Goal: Transaction & Acquisition: Purchase product/service

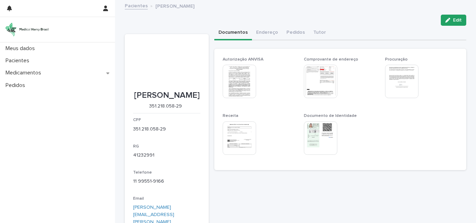
click at [323, 78] on img at bounding box center [320, 81] width 33 height 33
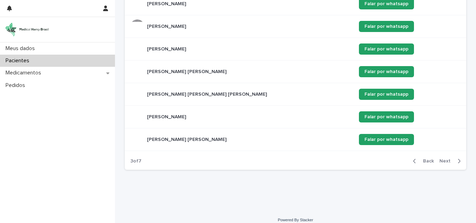
scroll to position [197, 0]
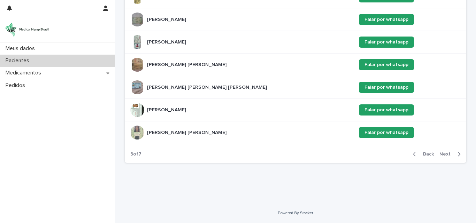
click at [458, 154] on icon "button" at bounding box center [459, 154] width 2 height 4
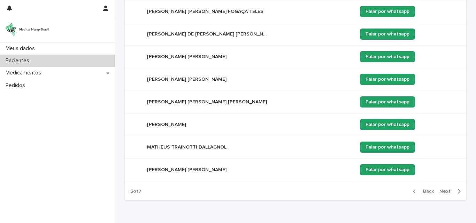
scroll to position [197, 0]
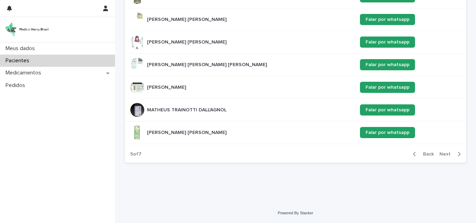
click at [413, 153] on icon "button" at bounding box center [414, 154] width 3 height 6
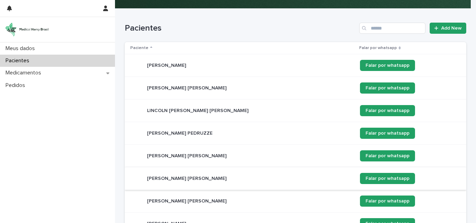
scroll to position [58, 0]
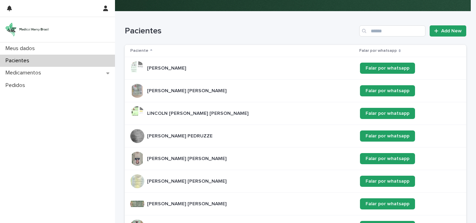
click at [169, 67] on p "[PERSON_NAME]" at bounding box center [167, 67] width 40 height 7
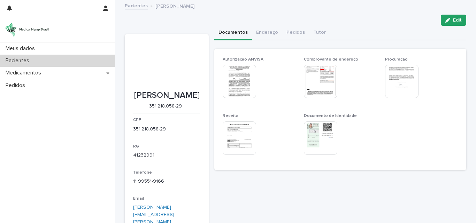
click at [239, 135] on img at bounding box center [238, 138] width 33 height 33
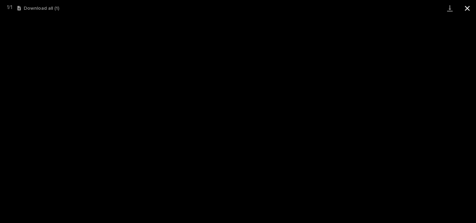
click at [468, 9] on button "Close gallery" at bounding box center [466, 8] width 17 height 16
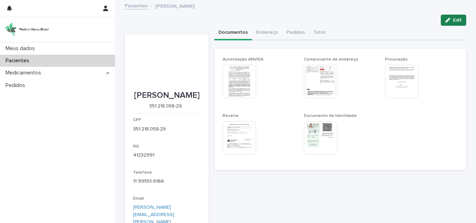
click at [453, 18] on span "Edit" at bounding box center [457, 20] width 9 height 5
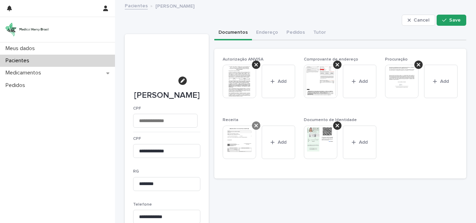
click at [254, 127] on icon at bounding box center [255, 126] width 3 height 6
click at [335, 65] on icon at bounding box center [336, 65] width 3 height 6
click at [233, 131] on icon "button" at bounding box center [233, 131] width 4 height 5
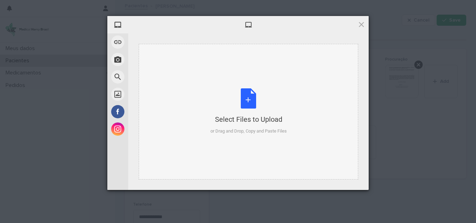
click at [244, 100] on div "Select Files to Upload or Drag and Drop, Copy and Paste Files" at bounding box center [248, 111] width 76 height 46
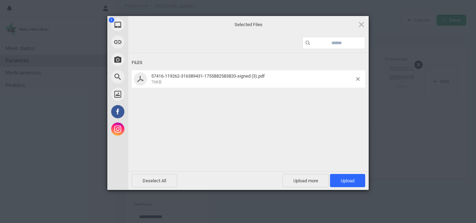
click at [95, 27] on div "1 My Device Link (URL) Take Photo Web Search Unsplash Facebook Instagram Select…" at bounding box center [238, 111] width 476 height 223
click at [351, 184] on span "Upload 1" at bounding box center [347, 180] width 35 height 13
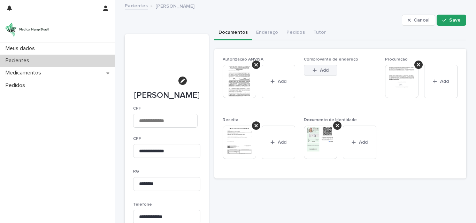
click at [320, 71] on span "Add" at bounding box center [324, 70] width 9 height 5
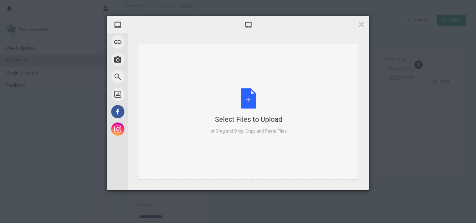
click at [245, 104] on div "Select Files to Upload or Drag and Drop, Copy and Paste Files" at bounding box center [248, 111] width 76 height 46
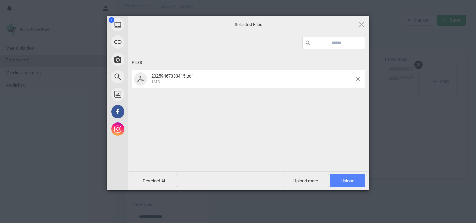
click at [345, 179] on span "Upload 1" at bounding box center [348, 180] width 14 height 5
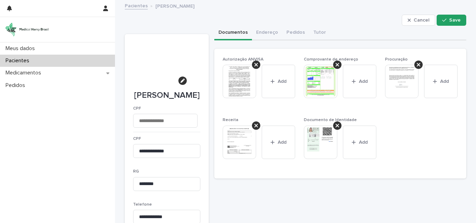
click at [240, 140] on img at bounding box center [238, 142] width 33 height 33
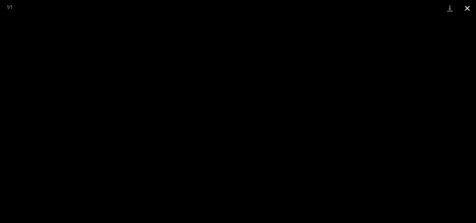
click at [464, 7] on button "Close gallery" at bounding box center [466, 8] width 17 height 16
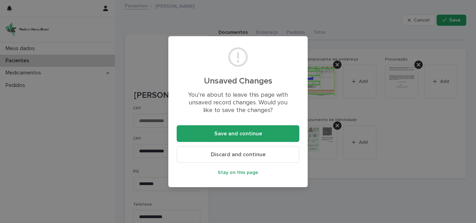
click at [345, 197] on div "Unsaved Changes You’re about to leave this page with unsaved record changes. Wo…" at bounding box center [238, 111] width 476 height 223
click at [243, 156] on span "Discard and continue" at bounding box center [238, 155] width 55 height 6
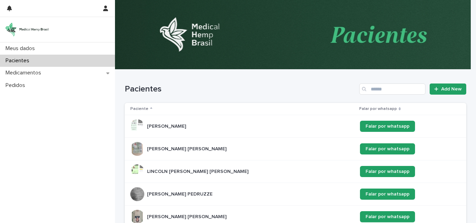
click at [179, 129] on p "[PERSON_NAME]" at bounding box center [167, 125] width 40 height 7
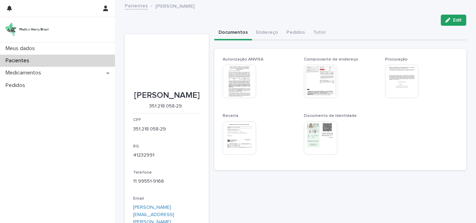
click at [242, 134] on img at bounding box center [238, 138] width 33 height 33
click at [242, 134] on body "Meus dados Pacientes Medicamentos Pedidos Pacientes [PERSON_NAME] Loading... Sa…" at bounding box center [238, 111] width 476 height 223
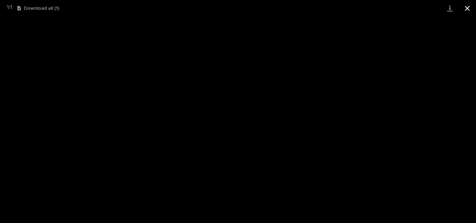
click at [467, 8] on button "Close gallery" at bounding box center [466, 8] width 17 height 16
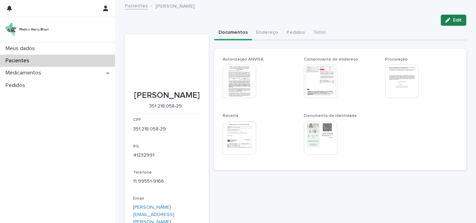
click at [453, 18] on span "Edit" at bounding box center [457, 20] width 9 height 5
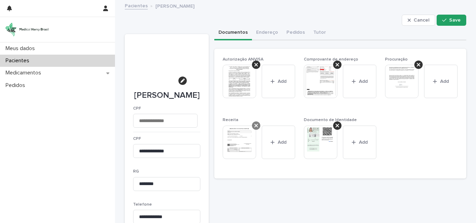
click at [255, 127] on icon at bounding box center [255, 126] width 3 height 6
click at [255, 127] on div "This file cannot be opened Download File Add" at bounding box center [258, 144] width 73 height 36
click at [336, 64] on icon at bounding box center [336, 65] width 3 height 6
click at [246, 129] on button "Add" at bounding box center [238, 131] width 33 height 11
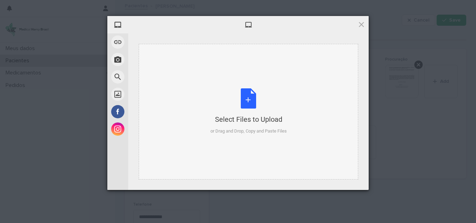
click at [247, 97] on div "Select Files to Upload or Drag and Drop, Copy and Paste Files" at bounding box center [248, 111] width 76 height 46
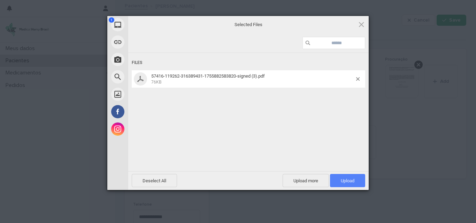
click at [353, 175] on span "Upload 1" at bounding box center [347, 180] width 35 height 13
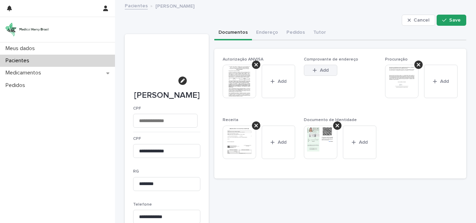
click at [323, 68] on button "Add" at bounding box center [320, 70] width 33 height 11
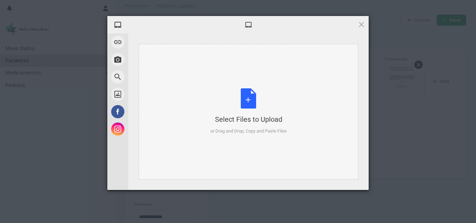
click at [240, 102] on div "Select Files to Upload or Drag and Drop, Copy and Paste Files" at bounding box center [248, 111] width 76 height 46
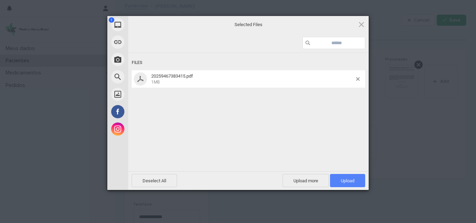
click at [345, 178] on span "Upload 1" at bounding box center [348, 180] width 14 height 5
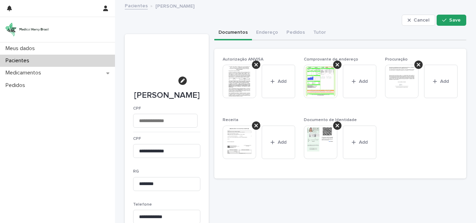
click at [240, 146] on img at bounding box center [238, 142] width 33 height 33
click at [240, 146] on body "**********" at bounding box center [238, 111] width 476 height 223
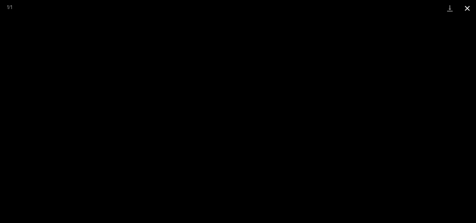
click at [466, 9] on button "Close gallery" at bounding box center [466, 8] width 17 height 16
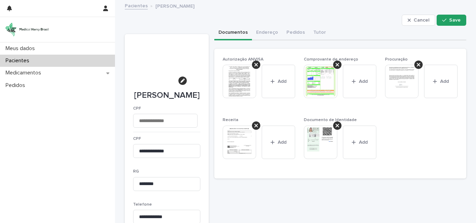
click at [321, 80] on img at bounding box center [320, 81] width 33 height 33
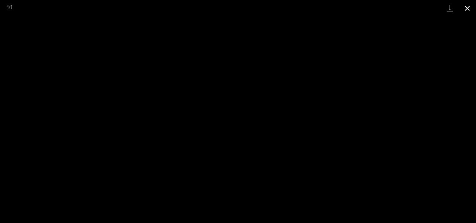
click at [467, 6] on button "Close gallery" at bounding box center [466, 8] width 17 height 16
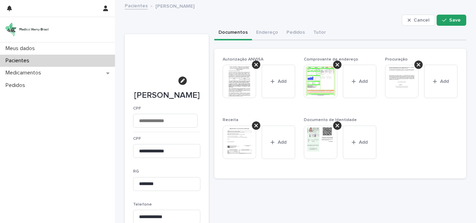
click at [467, 6] on button "Close gallery" at bounding box center [466, 8] width 17 height 16
click at [449, 21] on span "Save" at bounding box center [454, 20] width 11 height 5
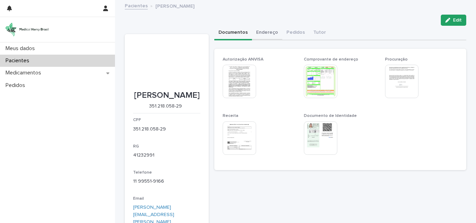
click at [261, 31] on button "Endereço" at bounding box center [267, 33] width 30 height 15
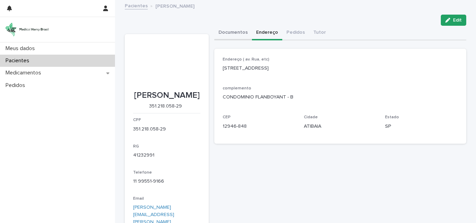
click at [234, 33] on button "Documentos" at bounding box center [233, 33] width 38 height 15
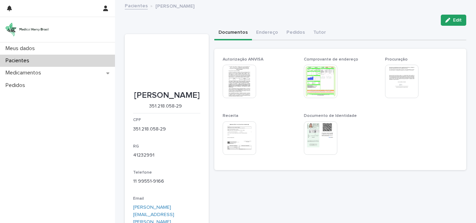
click at [315, 80] on img at bounding box center [320, 81] width 33 height 33
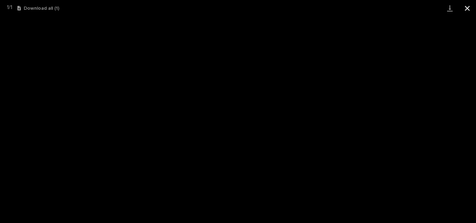
click at [469, 5] on button "Close gallery" at bounding box center [466, 8] width 17 height 16
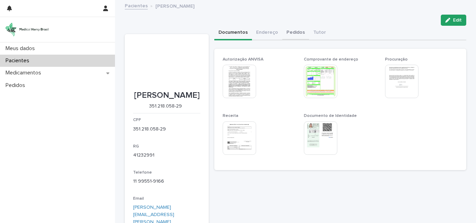
click at [289, 35] on button "Pedidos" at bounding box center [295, 33] width 27 height 15
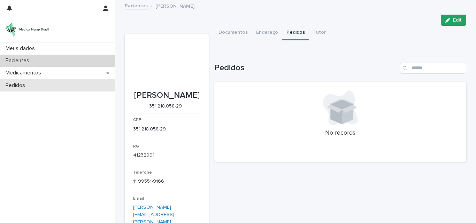
click at [33, 85] on div "Pedidos" at bounding box center [57, 85] width 115 height 12
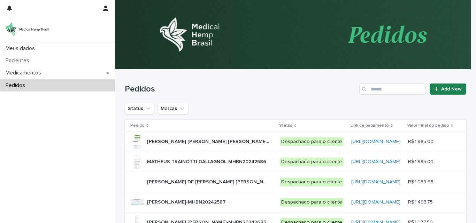
click at [445, 89] on span "Add New" at bounding box center [451, 89] width 21 height 5
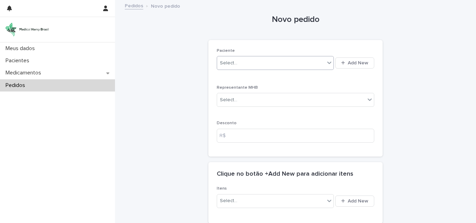
click at [329, 62] on icon at bounding box center [329, 63] width 4 height 2
click at [328, 63] on icon at bounding box center [329, 63] width 4 height 2
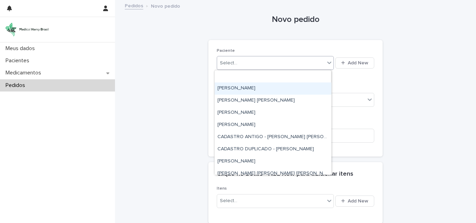
scroll to position [174, 0]
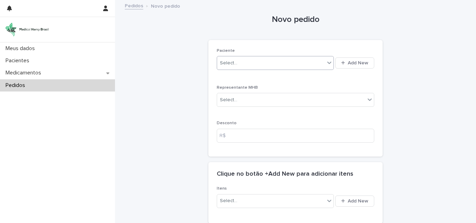
click at [249, 61] on div "Select..." at bounding box center [271, 62] width 108 height 11
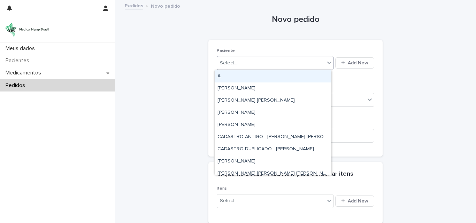
click at [249, 61] on div "Select..." at bounding box center [271, 62] width 108 height 11
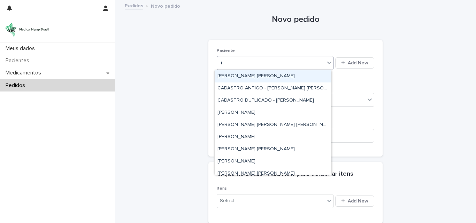
type input "**"
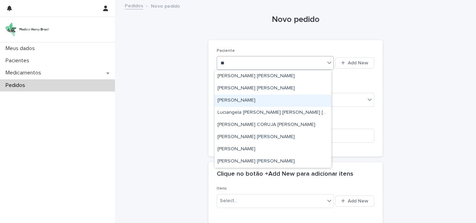
click at [263, 101] on div "[PERSON_NAME]" at bounding box center [272, 101] width 117 height 12
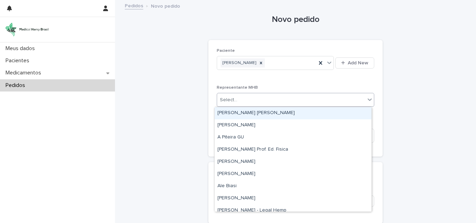
click at [282, 101] on div "Select..." at bounding box center [291, 99] width 148 height 11
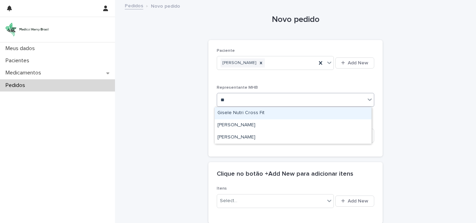
type input "***"
click at [264, 110] on div "[PERSON_NAME]" at bounding box center [292, 113] width 157 height 12
click at [264, 111] on div "Representante MHB option [PERSON_NAME] focused, 1 of 1. 1 result available for …" at bounding box center [295, 98] width 157 height 27
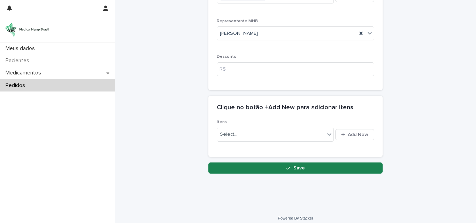
scroll to position [70, 0]
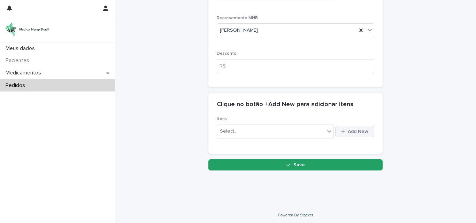
click at [352, 132] on span "Add New" at bounding box center [358, 131] width 21 height 5
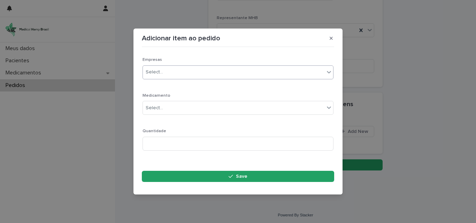
click at [177, 72] on div "Select..." at bounding box center [233, 72] width 181 height 11
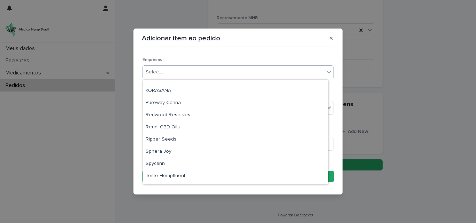
scroll to position [127, 0]
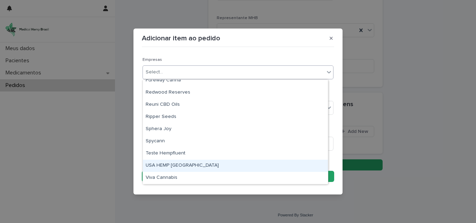
click at [167, 163] on div "USA HEMP [GEOGRAPHIC_DATA]" at bounding box center [235, 166] width 185 height 12
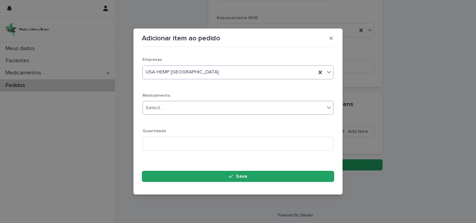
click at [179, 105] on div "Select..." at bounding box center [233, 107] width 181 height 11
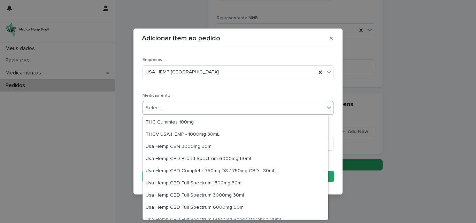
scroll to position [418, 0]
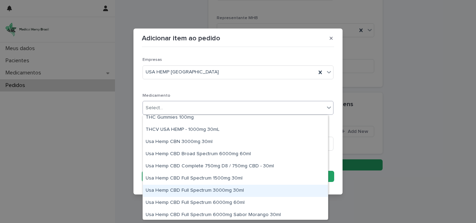
click at [220, 191] on div "Usa Hemp CBD Full Spectrum 3000mg 30ml" at bounding box center [235, 191] width 185 height 12
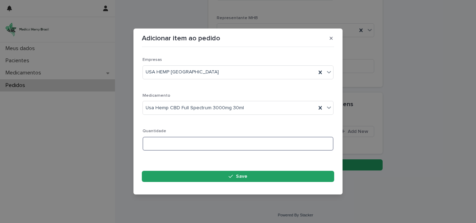
click at [189, 145] on input at bounding box center [237, 144] width 191 height 14
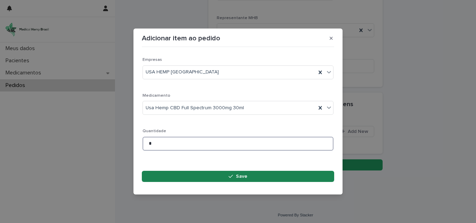
type input "*"
click at [210, 177] on button "Save" at bounding box center [238, 176] width 192 height 11
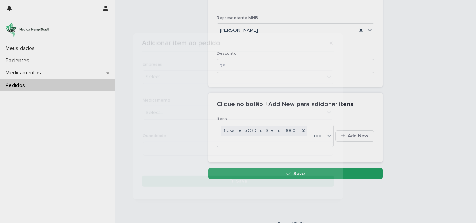
scroll to position [74, 0]
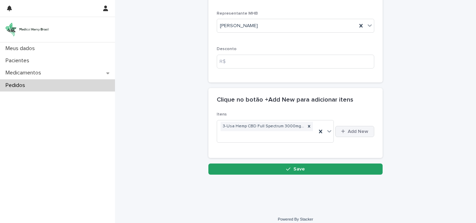
click at [357, 133] on span "Add New" at bounding box center [358, 131] width 21 height 5
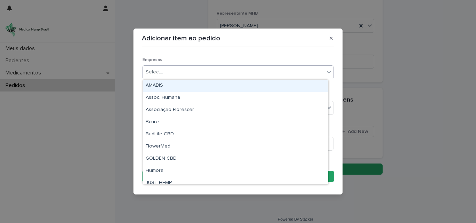
click at [177, 72] on div "Select..." at bounding box center [233, 72] width 181 height 11
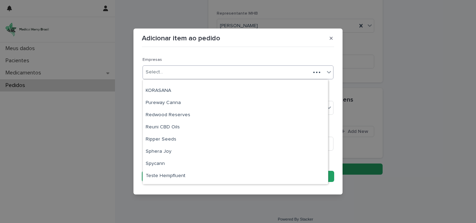
scroll to position [127, 0]
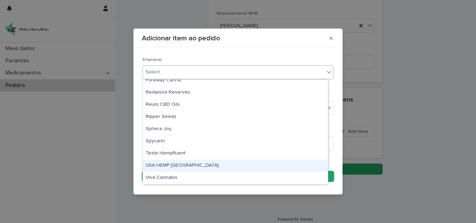
click at [169, 164] on div "USA HEMP [GEOGRAPHIC_DATA]" at bounding box center [235, 166] width 185 height 12
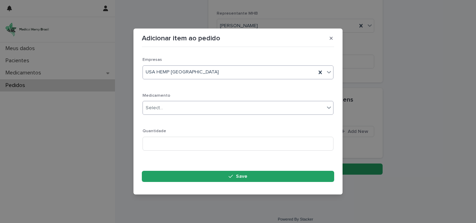
click at [178, 107] on div "Select..." at bounding box center [233, 107] width 181 height 11
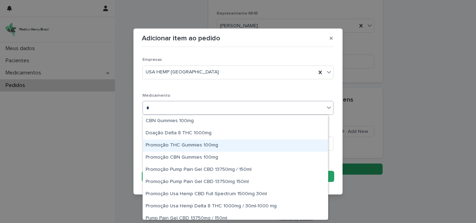
type input "*"
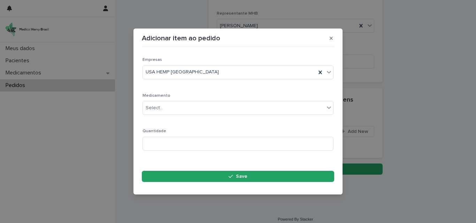
click at [82, 133] on div "Adicionar item ao pedido Loading... Saving… Loading... Saving… Loading... Savin…" at bounding box center [238, 111] width 476 height 223
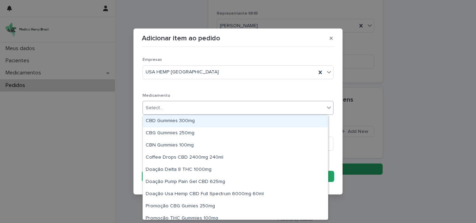
click at [155, 103] on div "Select..." at bounding box center [233, 107] width 181 height 11
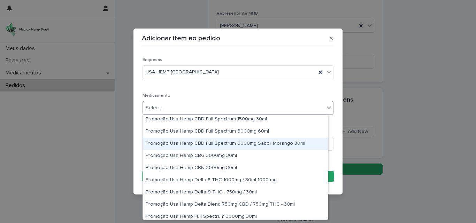
scroll to position [244, 0]
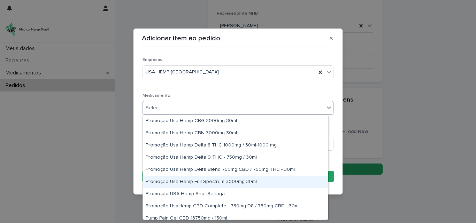
click at [220, 181] on div "Promoção Usa Hemp Full Spectrum 3000mg 30ml" at bounding box center [235, 182] width 185 height 12
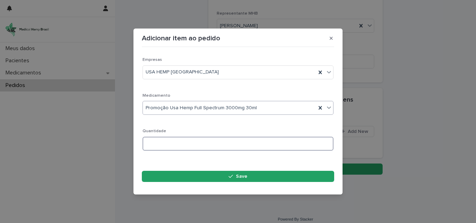
click at [225, 149] on input at bounding box center [237, 144] width 191 height 14
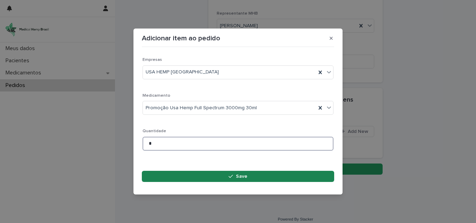
type input "*"
click at [226, 178] on button "Save" at bounding box center [238, 176] width 192 height 11
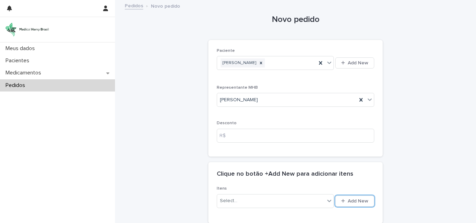
scroll to position [72, 0]
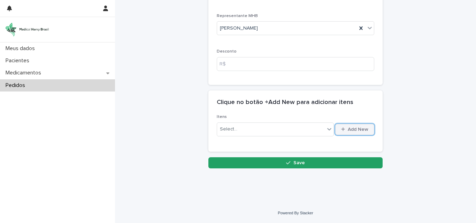
click at [348, 128] on span "Add New" at bounding box center [358, 129] width 21 height 5
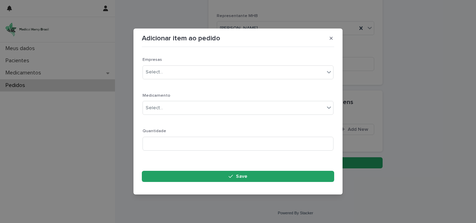
click at [65, 115] on div "Adicionar item ao pedido Loading... Saving… Loading... Saving… Loading... Savin…" at bounding box center [238, 111] width 476 height 223
click at [121, 81] on div "Adicionar item ao pedido Loading... Saving… Loading... Saving… Loading... Savin…" at bounding box center [238, 111] width 476 height 223
click at [121, 82] on div "Adicionar item ao pedido Loading... Saving… Loading... Saving… Loading... Savin…" at bounding box center [238, 111] width 476 height 223
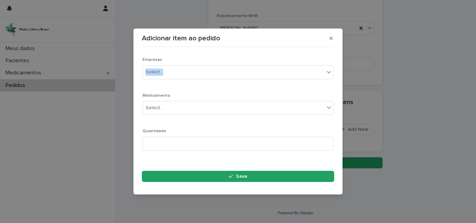
click at [121, 82] on div "Adicionar item ao pedido Loading... Saving… Loading... Saving… Loading... Savin…" at bounding box center [238, 111] width 476 height 223
click at [329, 38] on button "button" at bounding box center [330, 38] width 11 height 11
click at [330, 41] on icon "button" at bounding box center [330, 38] width 3 height 5
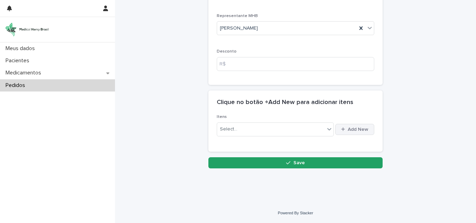
click at [349, 131] on span "Add New" at bounding box center [358, 129] width 21 height 5
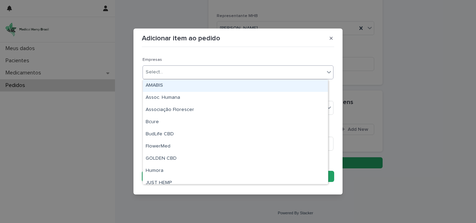
click at [165, 71] on div "Select..." at bounding box center [233, 72] width 181 height 11
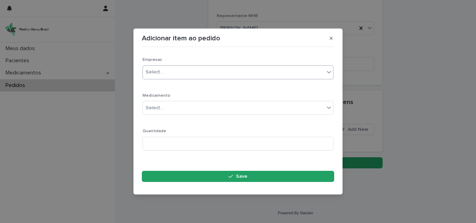
click at [174, 70] on div "Select..." at bounding box center [233, 72] width 181 height 11
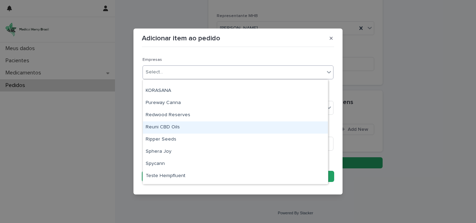
scroll to position [127, 0]
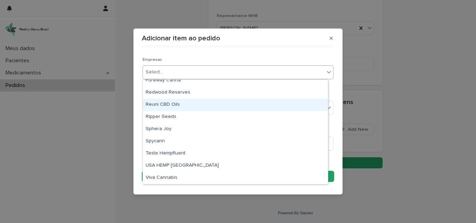
click at [221, 133] on div "GOLDEN CBD Humora JUST HEMP KORASANA Pureway Canna Redwood Reserves Reuni CBD O…" at bounding box center [235, 132] width 185 height 104
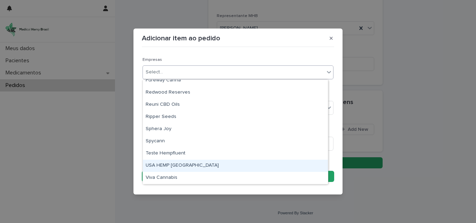
click at [175, 163] on div "USA HEMP [GEOGRAPHIC_DATA]" at bounding box center [235, 166] width 185 height 12
click at [175, 163] on section "Adicionar item ao pedido Loading... Saving… Loading... Saving… Loading... Savin…" at bounding box center [237, 112] width 209 height 166
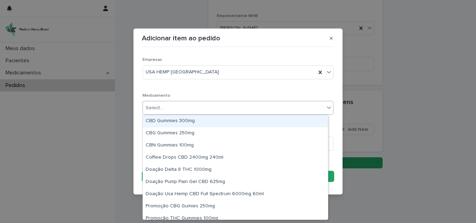
click at [188, 104] on div "Select..." at bounding box center [233, 107] width 181 height 11
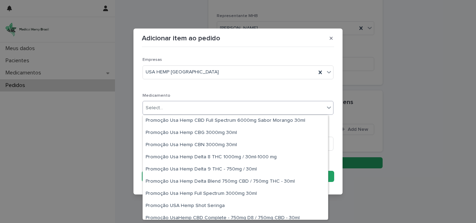
scroll to position [244, 0]
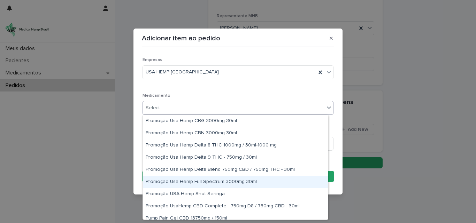
click at [233, 183] on div "Promoção Usa Hemp Full Spectrum 3000mg 30ml" at bounding box center [235, 182] width 185 height 12
click at [233, 183] on footer "Save" at bounding box center [238, 178] width 192 height 15
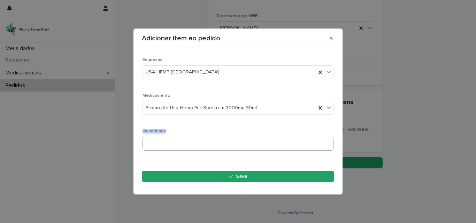
click at [172, 143] on input at bounding box center [237, 144] width 191 height 14
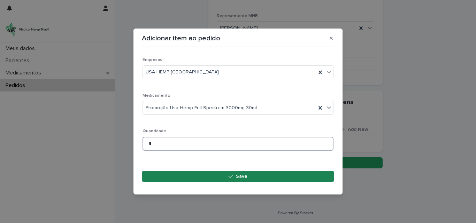
type input "*"
click at [244, 180] on button "Save" at bounding box center [238, 176] width 192 height 11
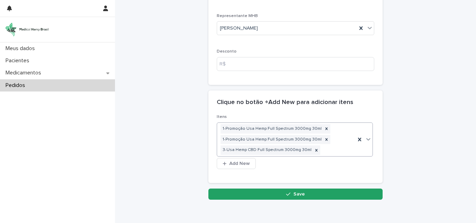
scroll to position [87, 0]
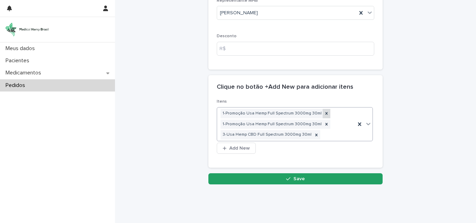
click at [324, 114] on icon at bounding box center [326, 113] width 5 height 5
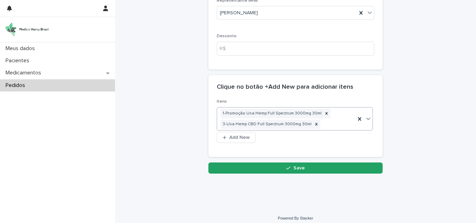
scroll to position [82, 0]
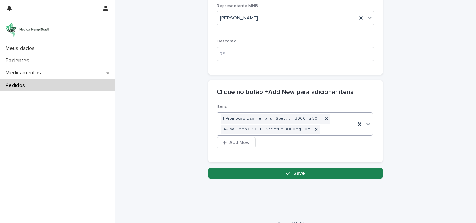
click at [290, 170] on button "Save" at bounding box center [295, 173] width 174 height 11
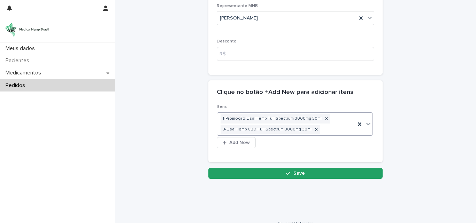
click at [290, 170] on div "Loading... Saving…" at bounding box center [295, 70] width 174 height 217
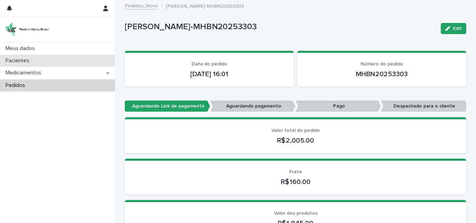
click at [30, 60] on p "Pacientes" at bounding box center [19, 60] width 32 height 7
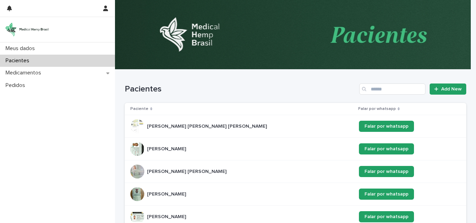
click at [365, 88] on div "Search" at bounding box center [364, 89] width 11 height 11
click at [150, 110] on icon at bounding box center [151, 109] width 2 height 3
click at [150, 110] on icon at bounding box center [151, 108] width 2 height 3
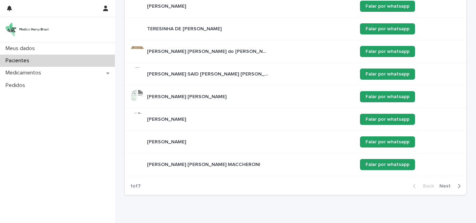
scroll to position [197, 0]
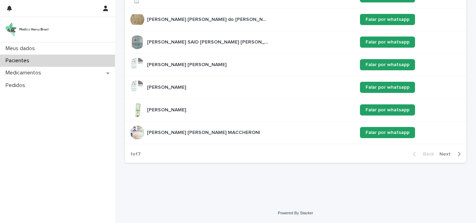
click at [454, 156] on div "button" at bounding box center [457, 154] width 6 height 6
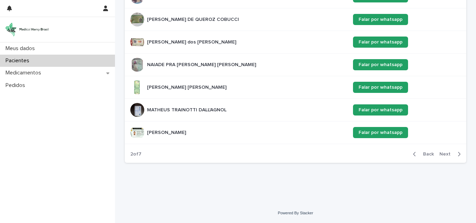
click at [454, 154] on div "button" at bounding box center [457, 154] width 6 height 6
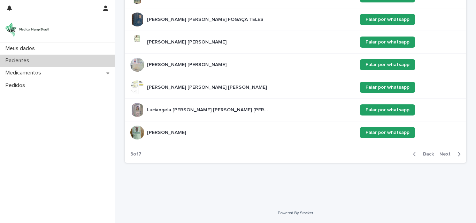
click at [454, 153] on div "button" at bounding box center [457, 154] width 6 height 6
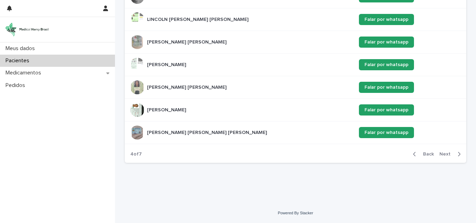
click at [454, 153] on div "button" at bounding box center [457, 154] width 6 height 6
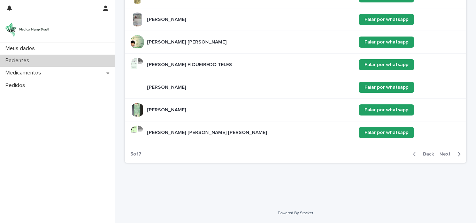
click at [454, 153] on div "button" at bounding box center [457, 154] width 6 height 6
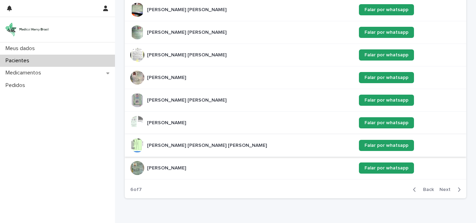
scroll to position [163, 0]
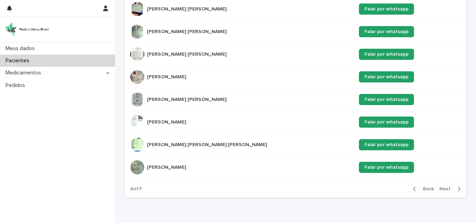
click at [181, 122] on p "[PERSON_NAME]" at bounding box center [167, 121] width 40 height 7
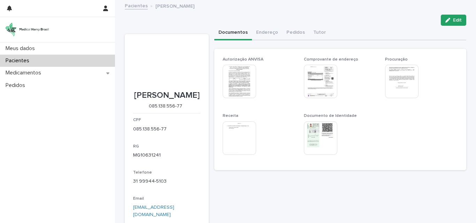
click at [238, 142] on img at bounding box center [238, 138] width 33 height 33
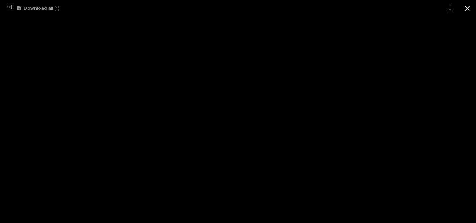
click at [466, 9] on button "Close gallery" at bounding box center [466, 8] width 17 height 16
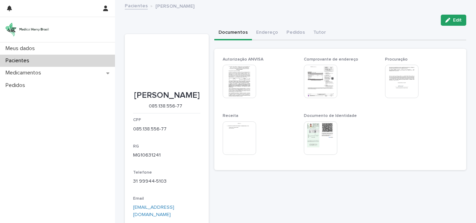
click at [466, 9] on button "Close gallery" at bounding box center [466, 8] width 17 height 16
click at [447, 19] on icon "button" at bounding box center [447, 20] width 5 height 5
click at [455, 16] on button "Edit" at bounding box center [452, 20] width 25 height 11
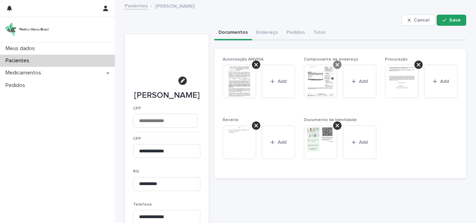
click at [335, 64] on icon at bounding box center [336, 64] width 3 height 3
click at [316, 70] on div "button" at bounding box center [315, 70] width 7 height 5
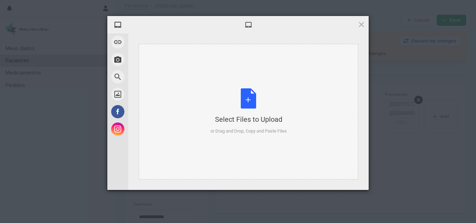
click at [250, 102] on div "Select Files to Upload or Drag and Drop, Copy and Paste Files" at bounding box center [248, 111] width 76 height 46
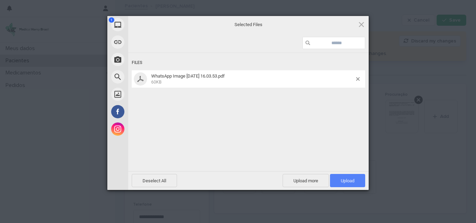
click at [333, 182] on span "Upload 1" at bounding box center [347, 180] width 35 height 13
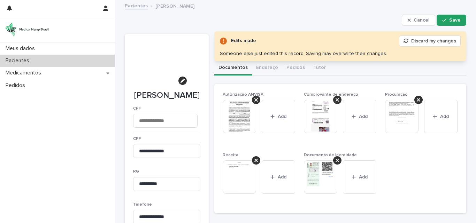
click at [296, 7] on div "Pacientes [PERSON_NAME]" at bounding box center [295, 6] width 348 height 10
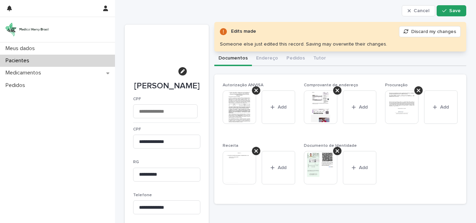
scroll to position [70, 0]
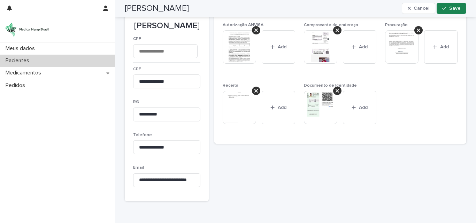
click at [450, 6] on span "Save" at bounding box center [454, 8] width 11 height 5
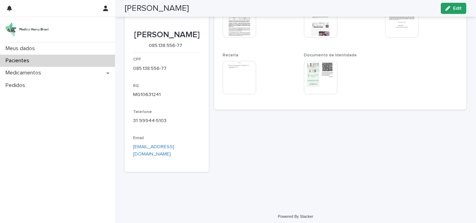
scroll to position [67, 0]
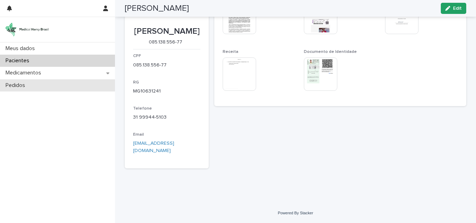
click at [29, 82] on p "Pedidos" at bounding box center [17, 85] width 28 height 7
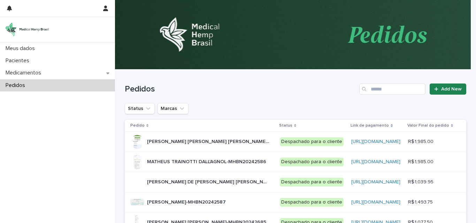
click at [442, 89] on span "Add New" at bounding box center [451, 89] width 21 height 5
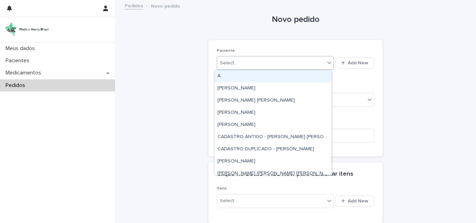
click at [314, 60] on div "Select..." at bounding box center [271, 62] width 108 height 11
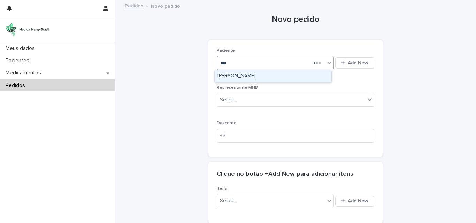
type input "****"
click at [283, 74] on div "[PERSON_NAME]" at bounding box center [272, 76] width 117 height 12
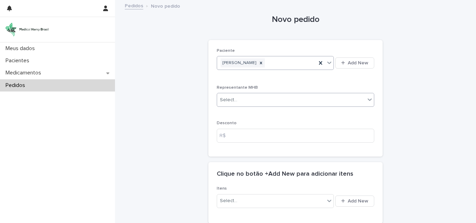
click at [284, 99] on div "Select..." at bounding box center [291, 99] width 148 height 11
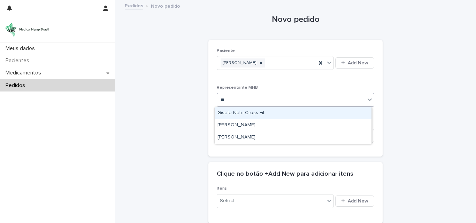
type input "***"
click at [286, 111] on div "[PERSON_NAME]" at bounding box center [292, 113] width 157 height 12
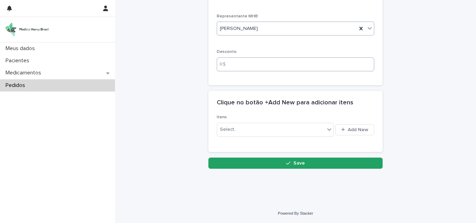
scroll to position [72, 0]
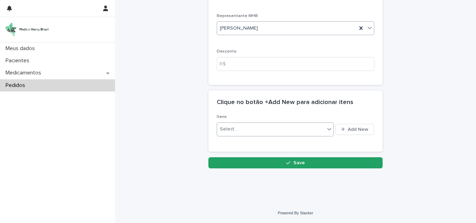
click at [277, 127] on div "Select..." at bounding box center [271, 129] width 108 height 11
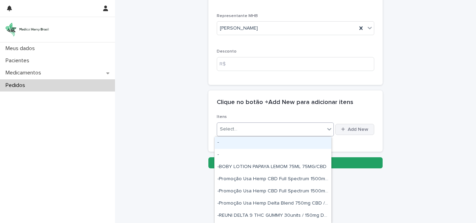
click at [351, 131] on span "Add New" at bounding box center [358, 129] width 21 height 5
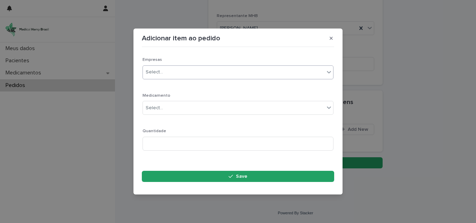
click at [164, 74] on div "Select..." at bounding box center [233, 72] width 181 height 11
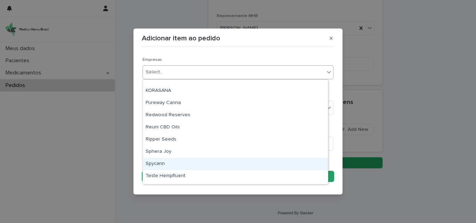
scroll to position [127, 0]
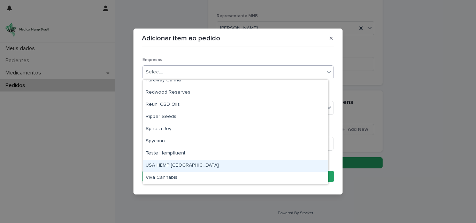
click at [193, 164] on div "USA HEMP [GEOGRAPHIC_DATA]" at bounding box center [235, 166] width 185 height 12
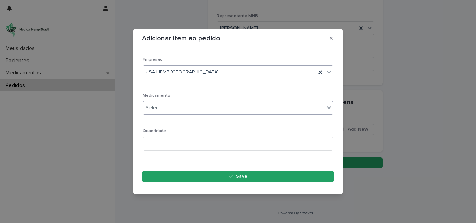
click at [196, 108] on div "Select..." at bounding box center [233, 107] width 181 height 11
click at [196, 105] on div "Select..." at bounding box center [233, 107] width 181 height 11
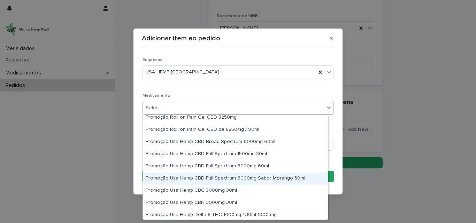
scroll to position [244, 0]
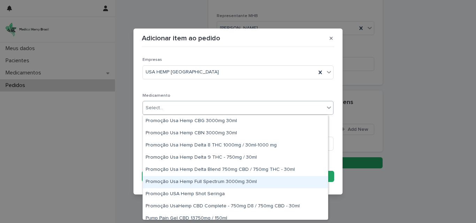
click at [244, 178] on div "Promoção Usa Hemp Full Spectrum 3000mg 30ml" at bounding box center [235, 182] width 185 height 12
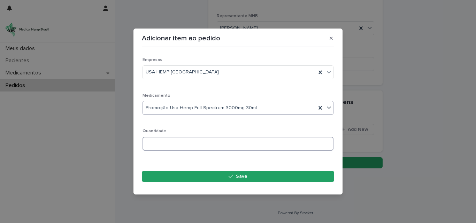
click at [173, 146] on input at bounding box center [237, 144] width 191 height 14
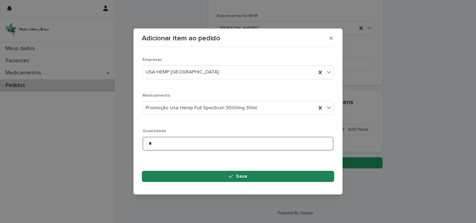
type input "*"
click at [240, 173] on button "Save" at bounding box center [238, 176] width 192 height 11
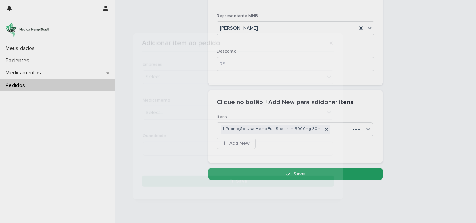
scroll to position [76, 0]
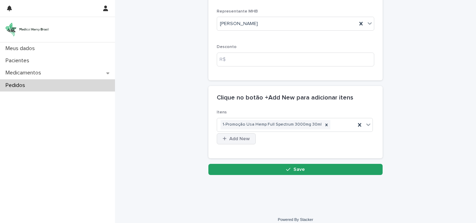
click at [250, 136] on span "Add New" at bounding box center [239, 138] width 21 height 5
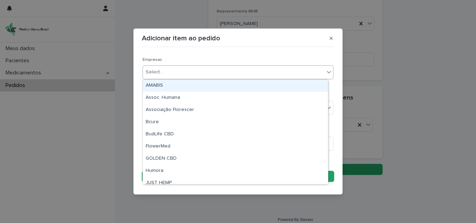
click at [184, 68] on div "Select..." at bounding box center [233, 72] width 181 height 11
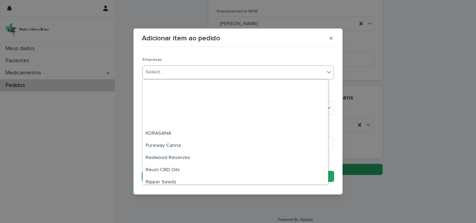
scroll to position [127, 0]
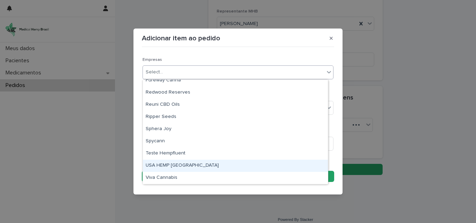
click at [185, 165] on div "USA HEMP [GEOGRAPHIC_DATA]" at bounding box center [235, 166] width 185 height 12
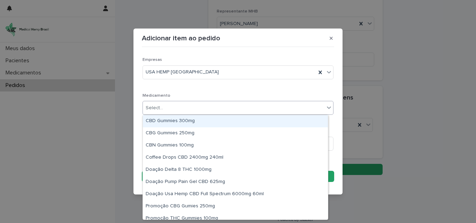
click at [202, 105] on div "Select..." at bounding box center [233, 107] width 181 height 11
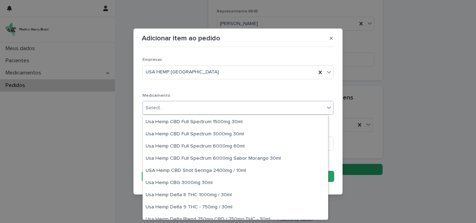
scroll to position [487, 0]
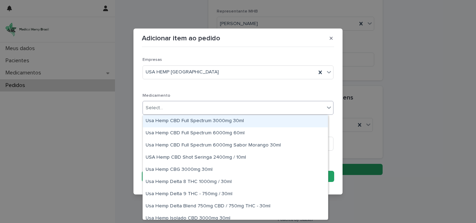
click at [232, 119] on div "Usa Hemp CBD Full Spectrum 3000mg 30ml" at bounding box center [235, 121] width 185 height 12
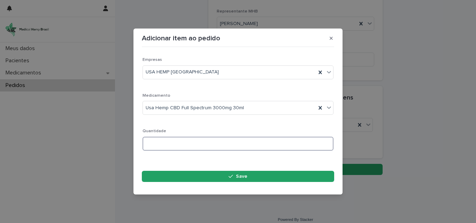
click at [192, 148] on input at bounding box center [237, 144] width 191 height 14
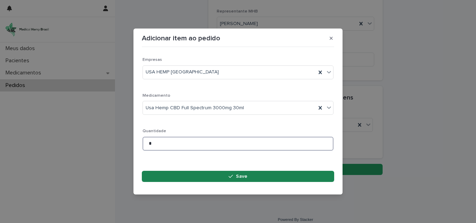
type input "*"
click at [241, 175] on span "Save" at bounding box center [241, 176] width 11 height 5
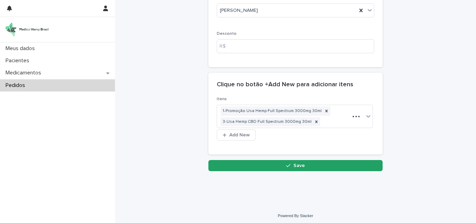
scroll to position [91, 0]
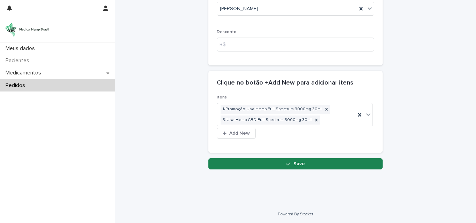
click at [293, 162] on span "Save" at bounding box center [298, 164] width 11 height 5
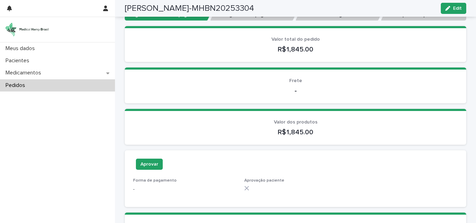
scroll to position [61, 0]
